Goal: Task Accomplishment & Management: Manage account settings

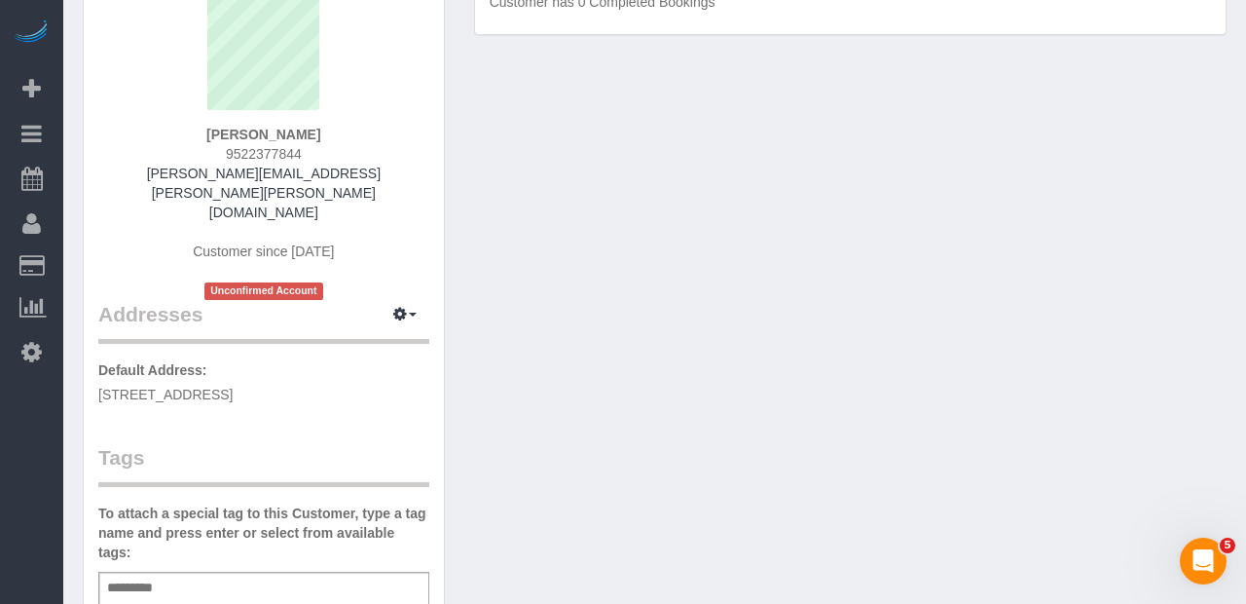
scroll to position [173, 0]
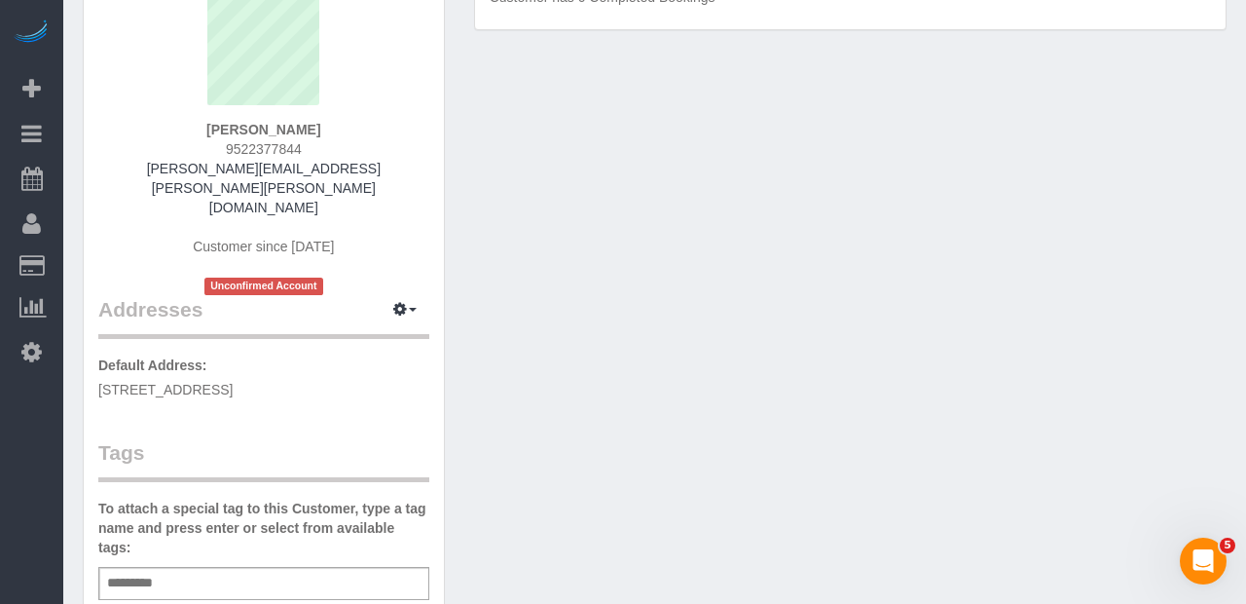
copy span "500 Sterling Place, #6H, Brooklyn, NY 11238"
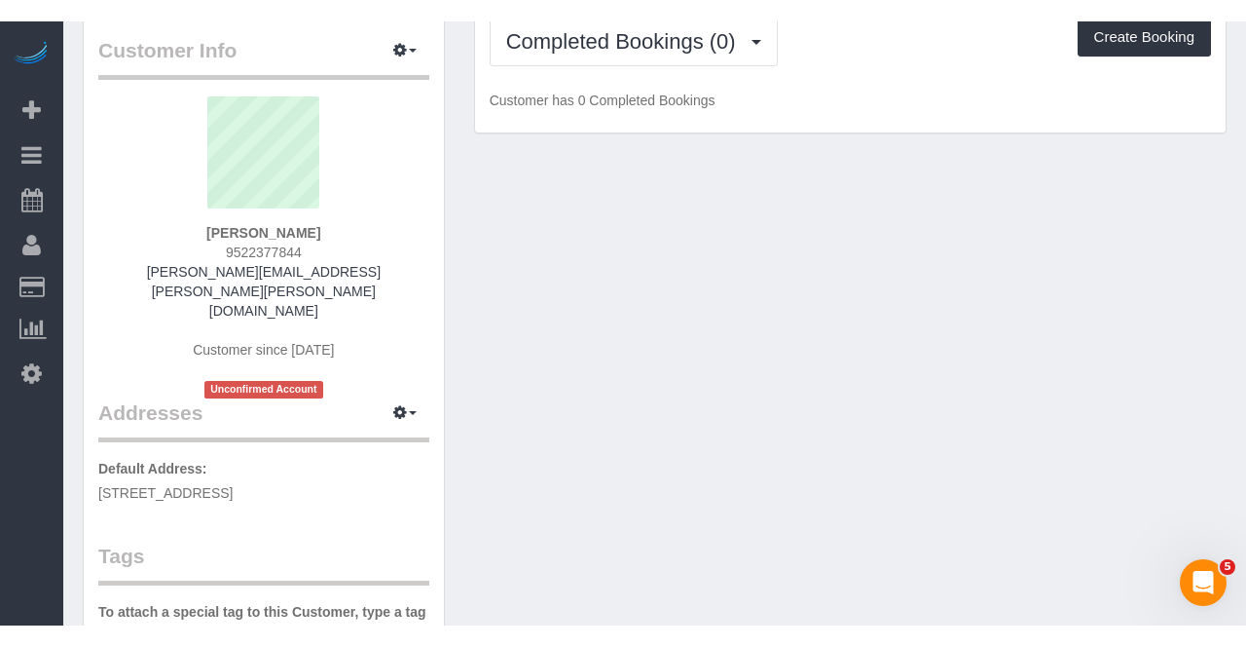
scroll to position [0, 0]
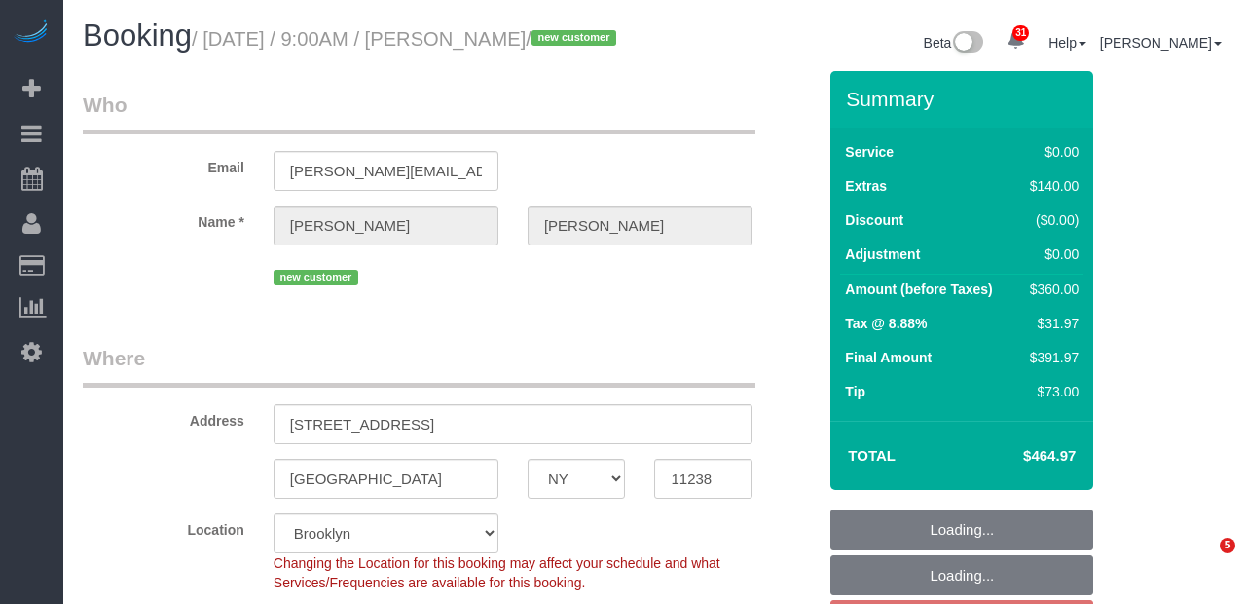
select select "NY"
select select "object:961"
select select "spot2"
select select "number:56"
select select "number:72"
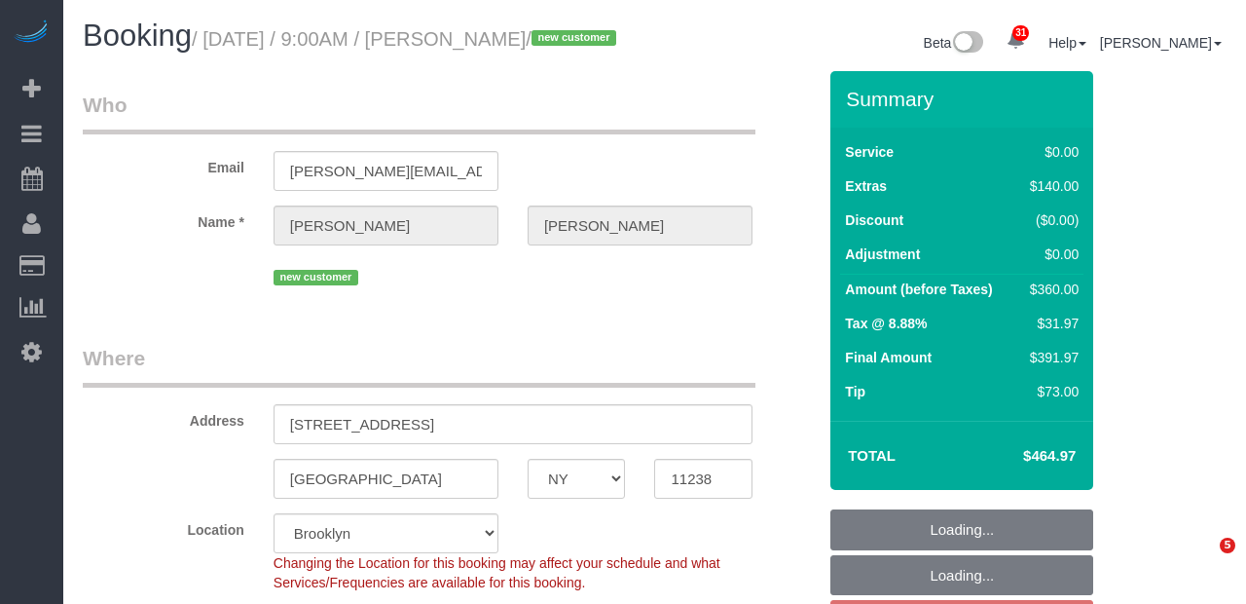
select select "number:13"
select select "number:6"
select select "2"
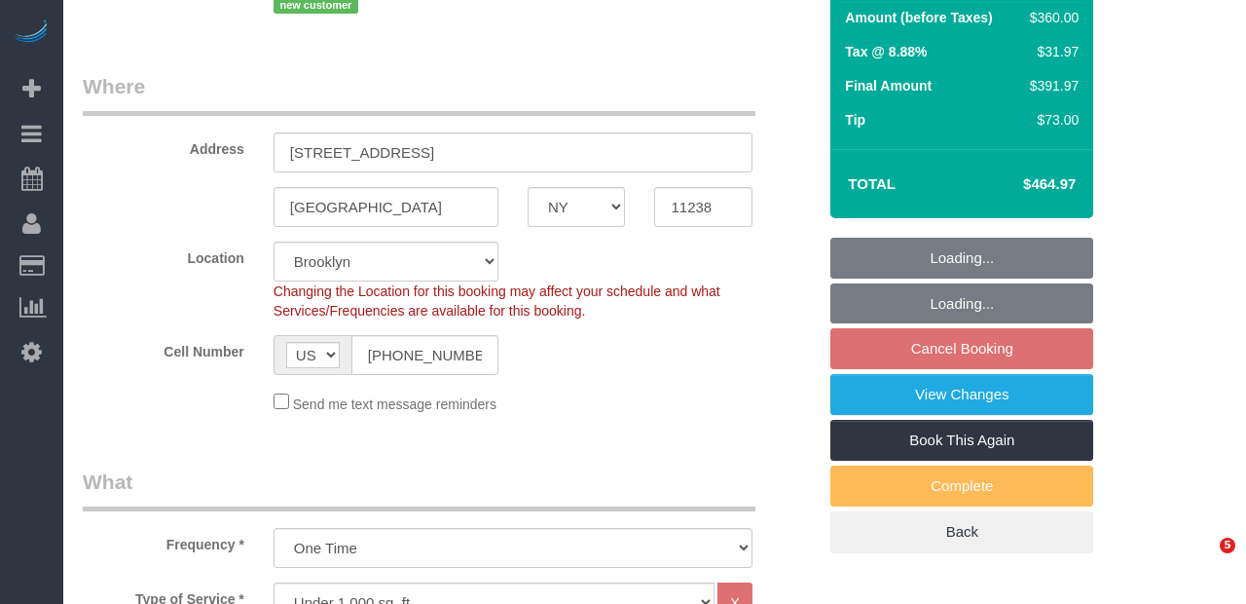
select select "object:1414"
